Goal: Task Accomplishment & Management: Manage account settings

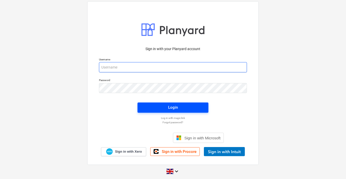
type input "[PERSON_NAME][EMAIL_ADDRESS][PERSON_NAME][DOMAIN_NAME]"
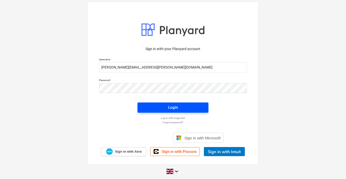
click at [174, 105] on div "Login" at bounding box center [173, 107] width 10 height 7
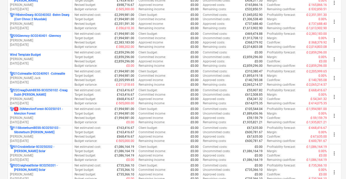
scroll to position [478, 0]
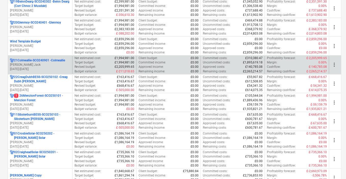
click at [29, 56] on div "21Colmeallie-SCO240901 - Colmeallie J. Jack [DATE] - [DATE]" at bounding box center [40, 65] width 64 height 18
click at [32, 58] on p "21Colmeallie-SCO240901 - Colmeallie" at bounding box center [39, 60] width 51 height 4
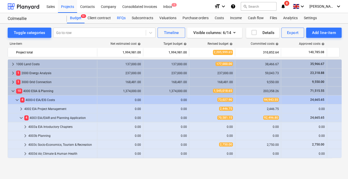
click at [124, 18] on div "RFQs" at bounding box center [121, 18] width 15 height 10
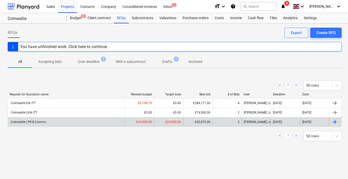
click at [47, 122] on div "Colmeallie | PR & Comms" at bounding box center [66, 122] width 117 height 8
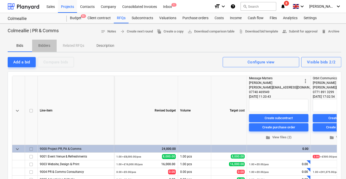
click at [46, 45] on p "Bidders" at bounding box center [44, 45] width 12 height 5
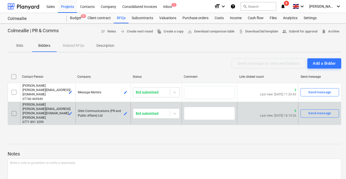
click at [50, 112] on p "[PERSON_NAME][EMAIL_ADDRESS][PERSON_NAME][DOMAIN_NAME][PERSON_NAME]" at bounding box center [47, 113] width 51 height 13
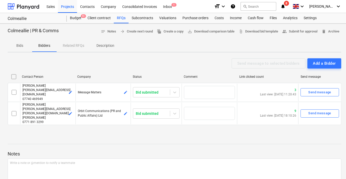
click at [40, 46] on p "Bidders" at bounding box center [44, 45] width 12 height 5
click at [19, 45] on p "Bids" at bounding box center [20, 45] width 12 height 5
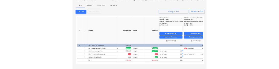
scroll to position [0, 38]
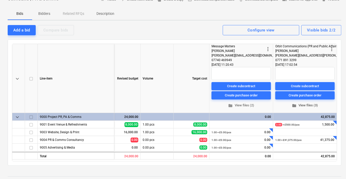
click at [317, 103] on span "folder View files (3)" at bounding box center [304, 105] width 55 height 6
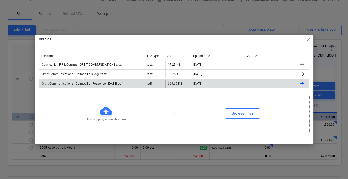
click at [117, 85] on div "Orbit Communications - Colmeallie - Response - [DATE].pdf" at bounding box center [81, 84] width 81 height 4
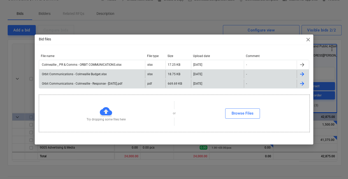
click at [101, 70] on div "Orbit Communications - Colmeallie Budget.xlsx" at bounding box center [92, 74] width 106 height 8
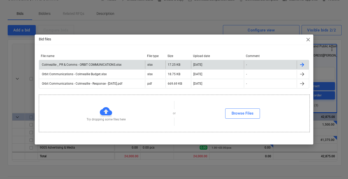
click at [101, 62] on div "Colmeallie _ PR & Comms - ORBIT COMMUNICATIONS.xlsx" at bounding box center [92, 64] width 106 height 8
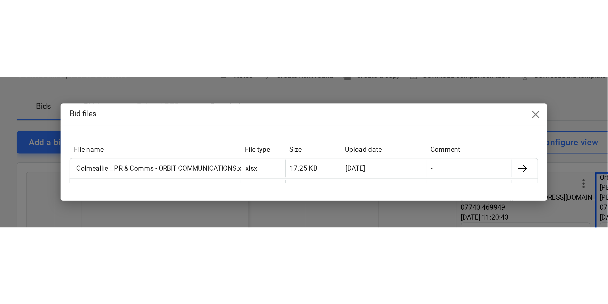
scroll to position [0, 0]
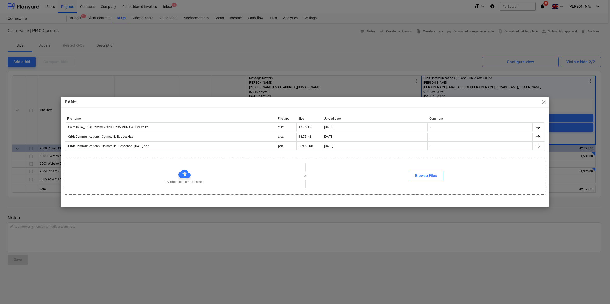
click at [221, 178] on div "Bid files close File name File type Size Upload date Comment Colmeallie _ PR & …" at bounding box center [305, 152] width 610 height 304
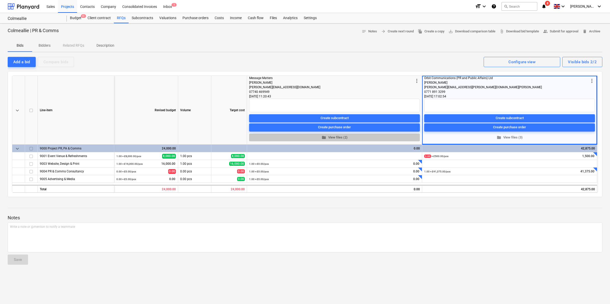
click at [338, 140] on span "folder View files (2)" at bounding box center [334, 137] width 167 height 6
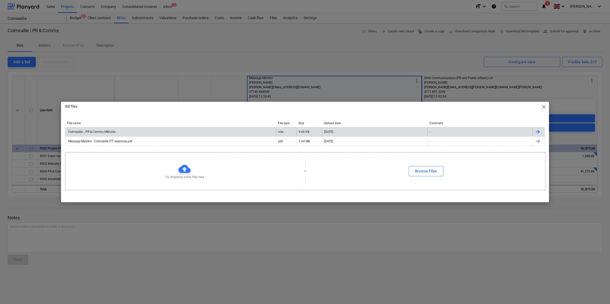
click at [109, 131] on div "Colmeallie _ PR & Comms MM.xlsx" at bounding box center [91, 132] width 48 height 4
click at [126, 129] on div "Colmeallie _ PR & Comms MM.xlsx" at bounding box center [170, 132] width 210 height 8
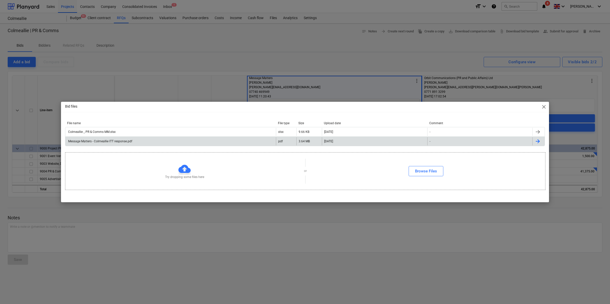
click at [102, 142] on div "Message Matters - Colmeallie ITT response.pdf" at bounding box center [99, 142] width 65 height 4
click at [347, 109] on div "Bid files close" at bounding box center [305, 107] width 488 height 10
click at [347, 107] on span "close" at bounding box center [544, 107] width 6 height 6
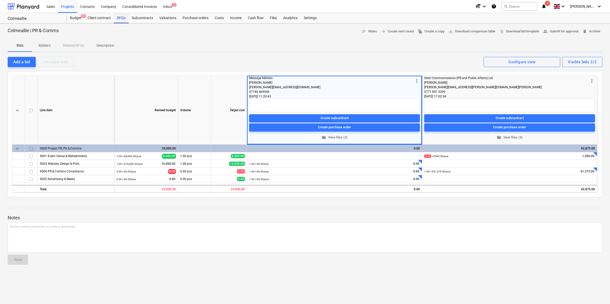
click at [119, 14] on div "RFQs" at bounding box center [121, 18] width 15 height 10
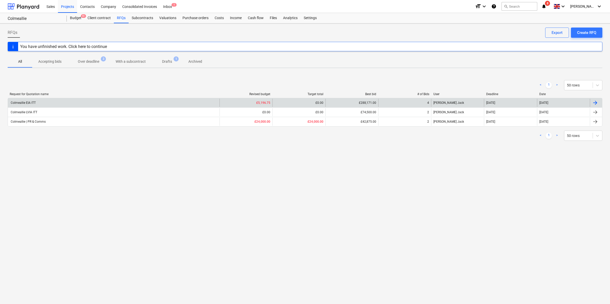
click at [31, 98] on div "Colmeallie EIA ITT £5,196.75 £0.00 £288,171.00 4 J. Jack [DATE] [DATE]" at bounding box center [305, 102] width 594 height 9
click at [29, 102] on div "Colmeallie EIA ITT" at bounding box center [23, 103] width 26 height 4
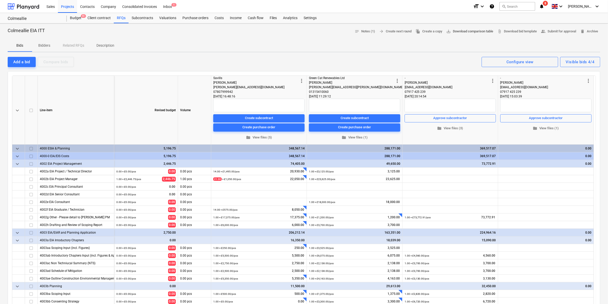
click at [347, 32] on span "save_alt Download comparison table" at bounding box center [469, 32] width 47 height 6
click at [70, 6] on div "Projects" at bounding box center [67, 6] width 19 height 13
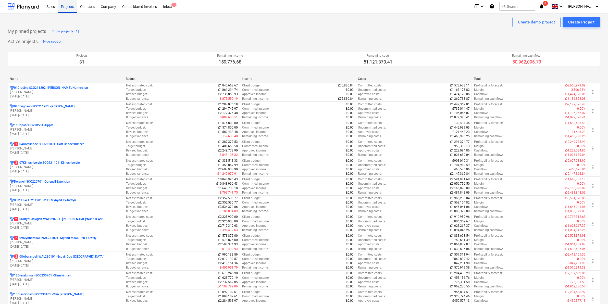
click at [62, 5] on div "Projects" at bounding box center [67, 6] width 19 height 13
click at [91, 5] on div "Contacts" at bounding box center [87, 6] width 21 height 13
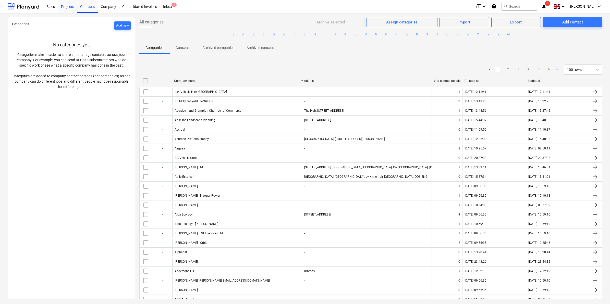
click at [67, 5] on div "Projects" at bounding box center [67, 6] width 19 height 13
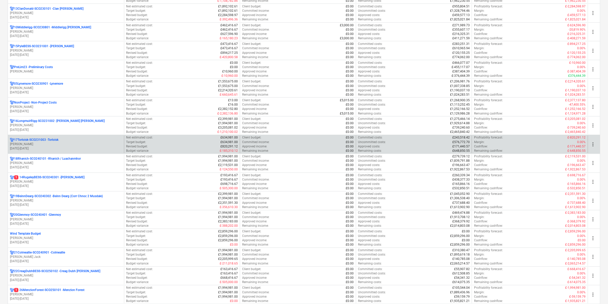
scroll to position [287, 0]
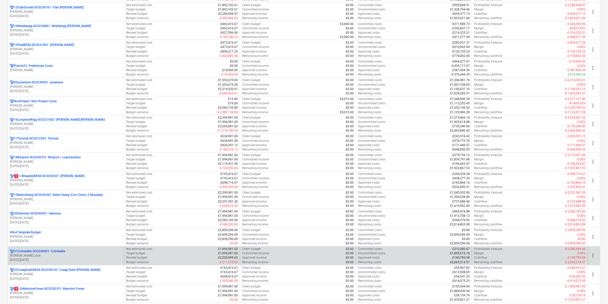
click at [53, 178] on p "21Colmeallie-SCO240901 - Colmeallie" at bounding box center [39, 252] width 51 height 4
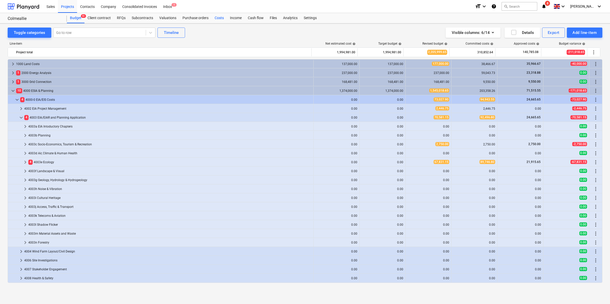
click at [217, 18] on div "Costs" at bounding box center [219, 18] width 15 height 10
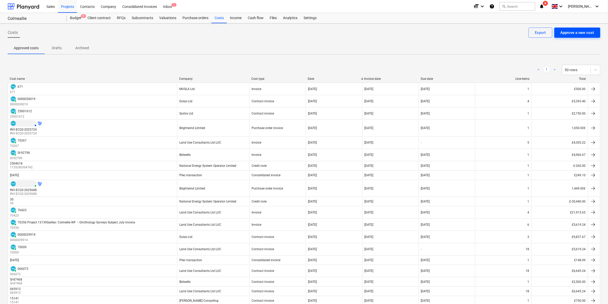
click at [347, 32] on div "Approve a new cost" at bounding box center [578, 32] width 34 height 7
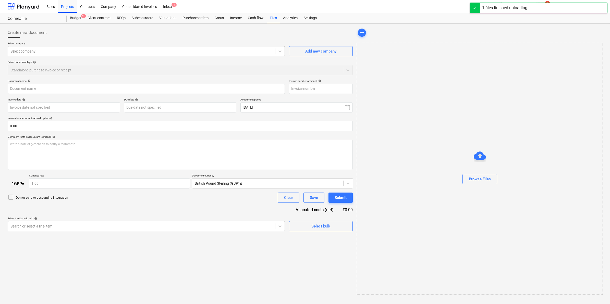
type input "Invoice 70961.pdf"
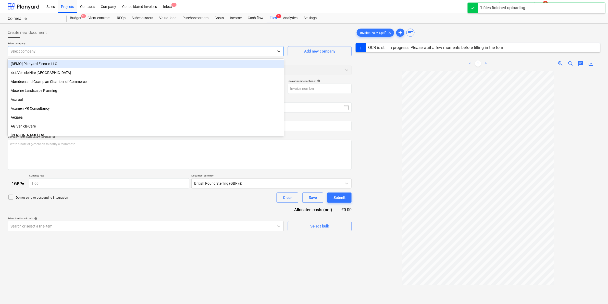
click at [280, 51] on icon at bounding box center [279, 52] width 3 height 2
type input "luc"
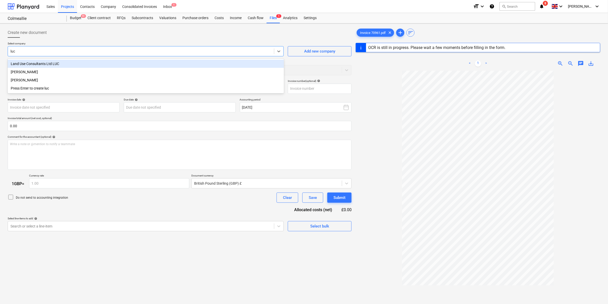
click at [87, 64] on div "Land Use Consultants Ltd LUC" at bounding box center [146, 64] width 276 height 8
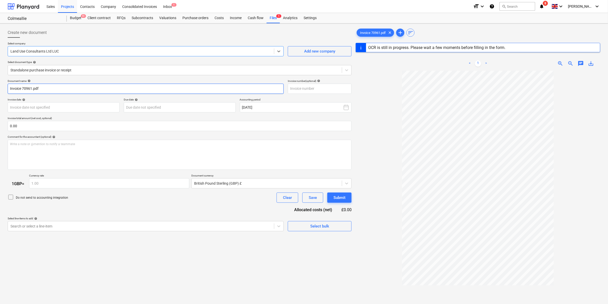
type input "70961"
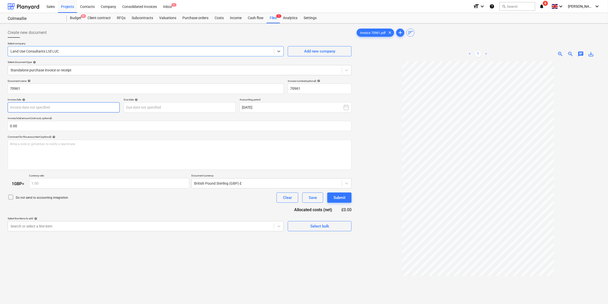
click at [106, 109] on body "Sales Projects Contacts Company Consolidated Invoices Inbox 1 format_size keybo…" at bounding box center [304, 152] width 608 height 304
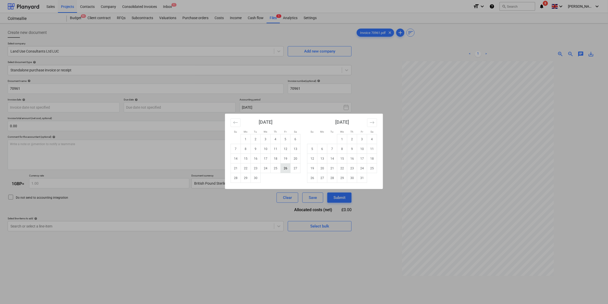
click at [282, 170] on td "26" at bounding box center [286, 169] width 10 height 10
type input "[DATE]"
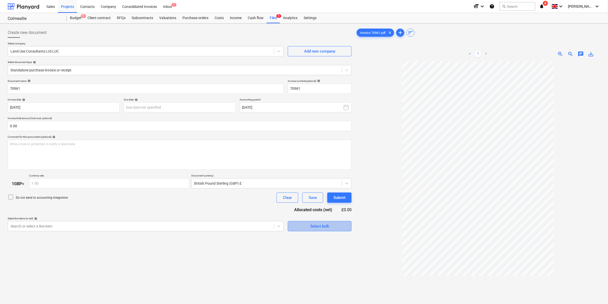
click at [294, 178] on button "Select bulk" at bounding box center [320, 226] width 64 height 10
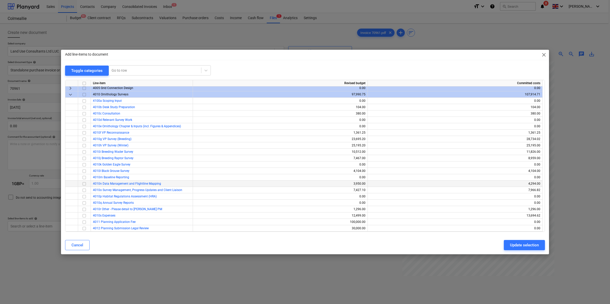
scroll to position [104, 0]
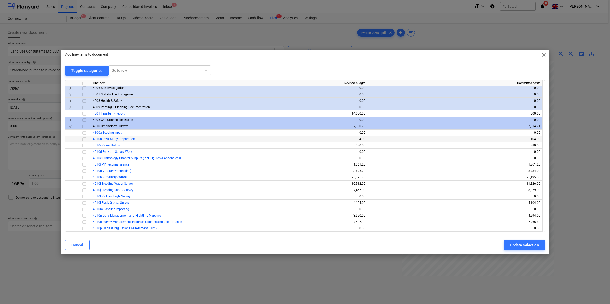
click at [85, 139] on input "checkbox" at bounding box center [84, 139] width 6 height 6
click at [84, 178] on input "checkbox" at bounding box center [84, 178] width 6 height 6
click at [84, 178] on input "checkbox" at bounding box center [84, 216] width 6 height 6
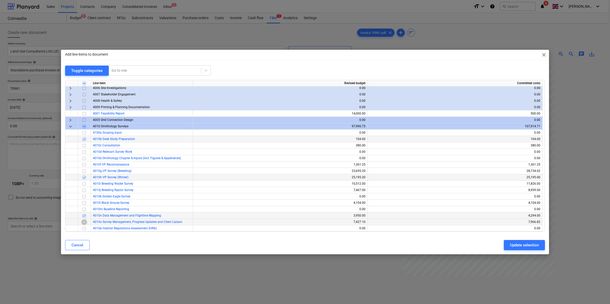
click at [83, 178] on input "checkbox" at bounding box center [84, 222] width 6 height 6
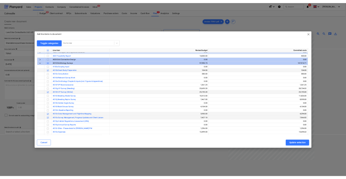
scroll to position [135, 0]
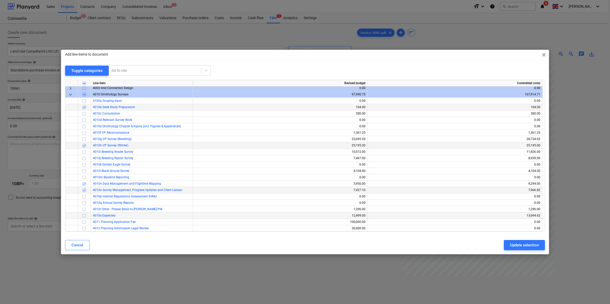
click at [83, 178] on input "checkbox" at bounding box center [84, 216] width 6 height 6
click at [347, 178] on div "Update selection" at bounding box center [524, 245] width 29 height 7
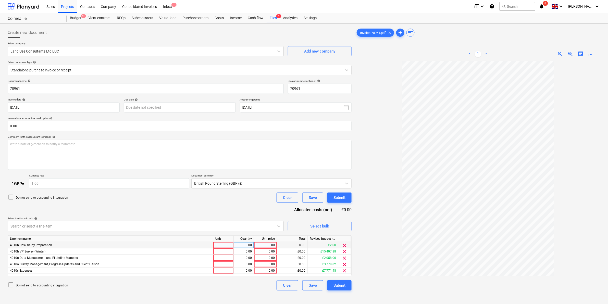
click at [263, 178] on div "0.00" at bounding box center [265, 245] width 19 height 6
type input "2"
type input "380"
click at [237, 178] on div "1.00" at bounding box center [244, 245] width 16 height 6
click at [264, 178] on div "0.00" at bounding box center [265, 252] width 19 height 6
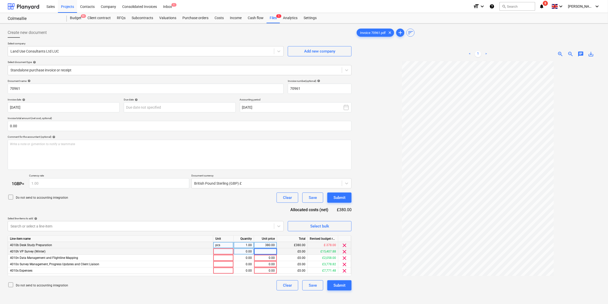
click at [264, 178] on input at bounding box center [265, 252] width 23 height 6
type input "2086.5"
click at [268, 178] on div "0.00" at bounding box center [265, 258] width 19 height 6
type input "172"
click at [272, 178] on div "0.00" at bounding box center [265, 264] width 19 height 6
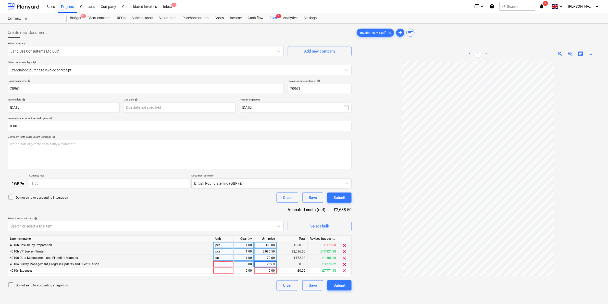
type input "269.91"
click at [273, 178] on div "0.00" at bounding box center [265, 271] width 19 height 6
type input "597.81"
click at [272, 178] on div "Clear Save Submit" at bounding box center [311, 285] width 79 height 10
click at [332, 178] on button "Submit" at bounding box center [339, 285] width 24 height 10
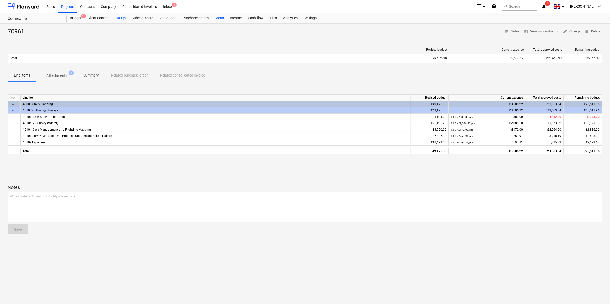
click at [123, 16] on div "RFQs" at bounding box center [121, 18] width 15 height 10
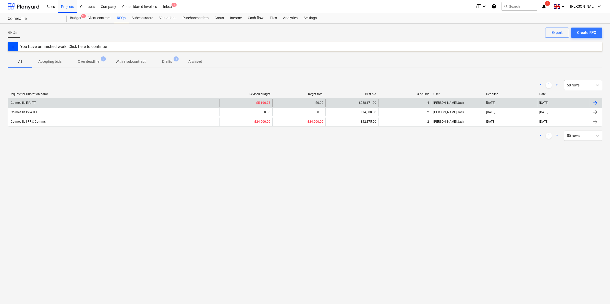
click at [29, 103] on div "Colmeallie EIA ITT" at bounding box center [23, 103] width 26 height 4
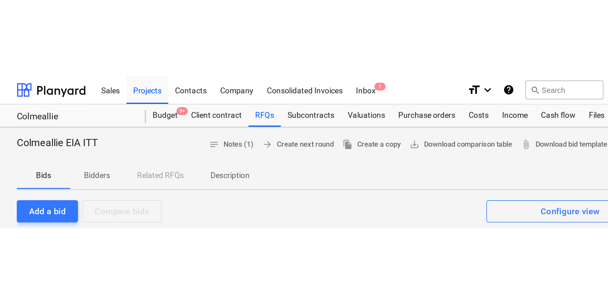
scroll to position [128, 0]
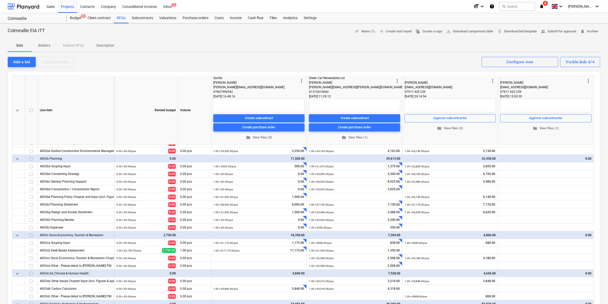
click at [347, 79] on span "more_vert" at bounding box center [589, 81] width 6 height 6
click at [347, 102] on li "Delete bid" at bounding box center [579, 104] width 52 height 12
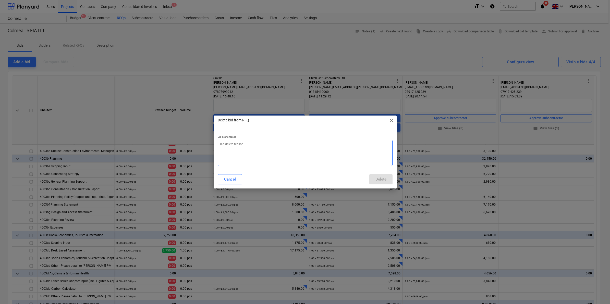
click at [272, 146] on textarea at bounding box center [305, 153] width 175 height 26
type textarea "x"
type textarea "D"
type textarea "x"
type textarea "Du"
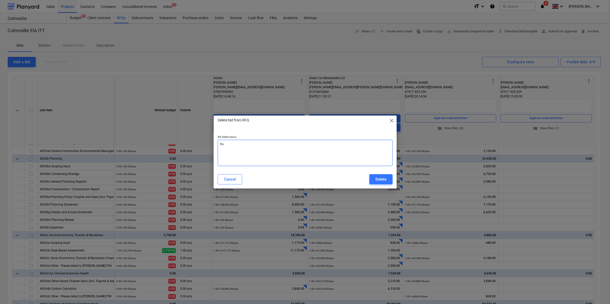
type textarea "x"
type textarea "Dup"
type textarea "x"
type textarea "Dupl"
type textarea "x"
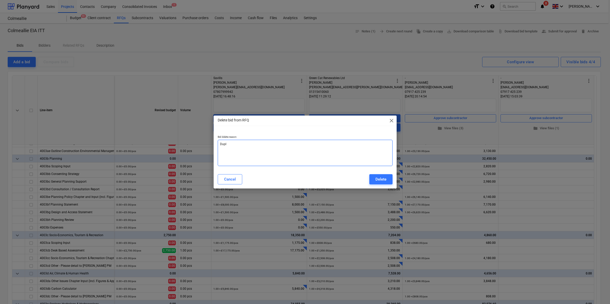
type textarea "Dupli"
type textarea "x"
type textarea "Duplic"
type textarea "x"
type textarea "Duplica"
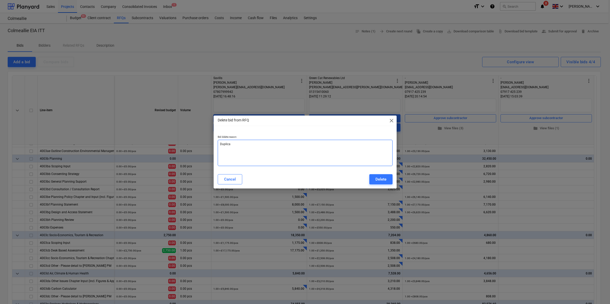
type textarea "x"
type textarea "Duplicat"
type textarea "x"
type textarea "Duplicate"
type textarea "x"
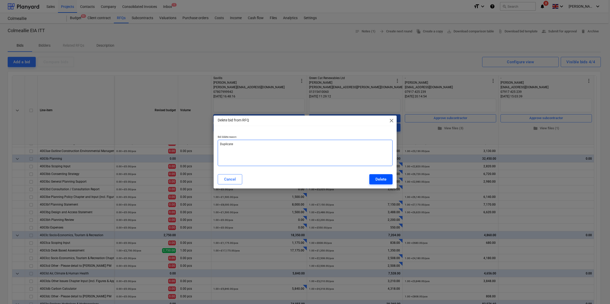
type textarea "Duplicate"
click at [347, 177] on div "Delete" at bounding box center [380, 179] width 11 height 7
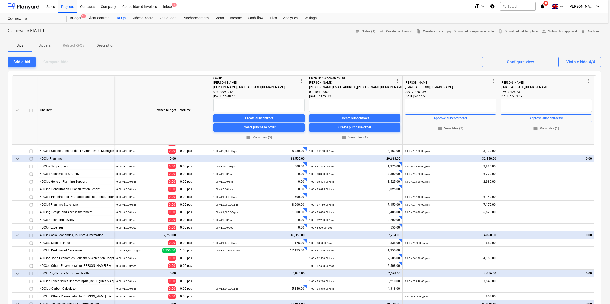
type textarea "x"
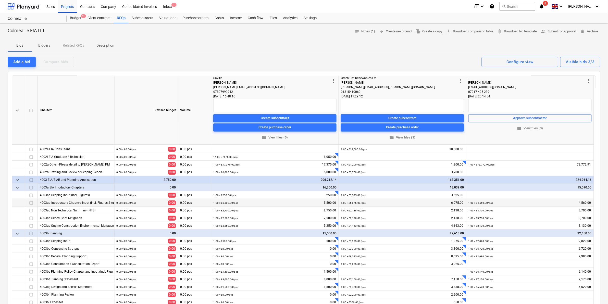
scroll to position [64, 0]
